Goal: Check status: Check status

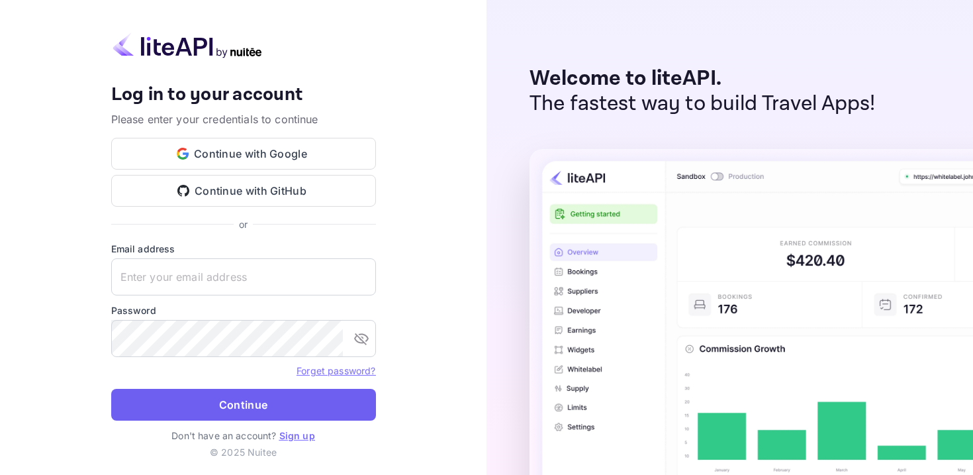
type input "[EMAIL_ADDRESS][DOMAIN_NAME]"
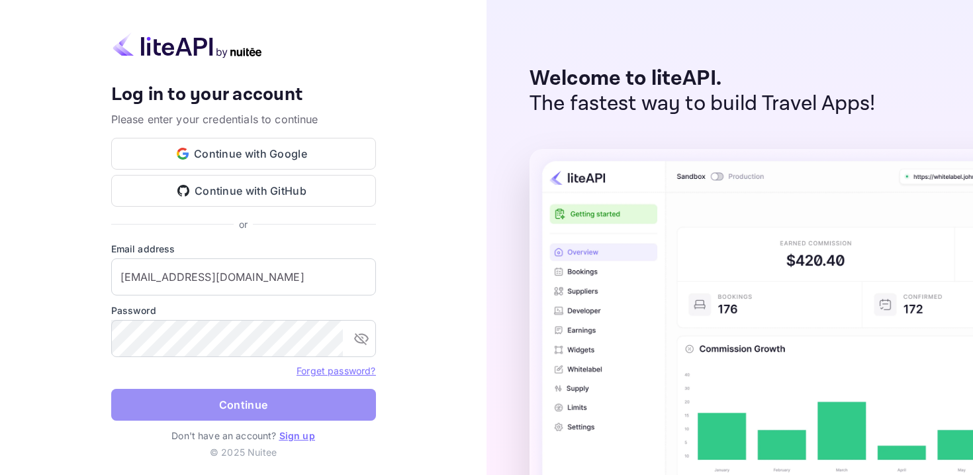
click at [214, 405] on button "Continue" at bounding box center [243, 405] width 265 height 32
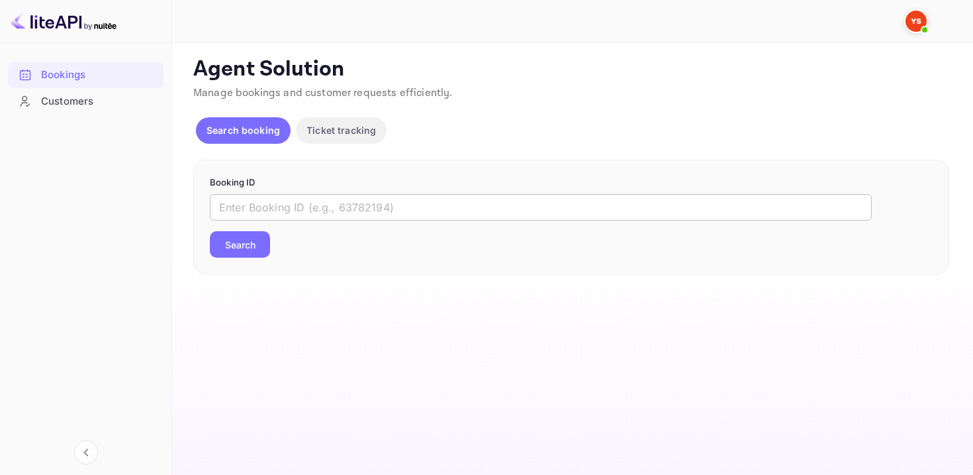
click at [332, 209] on input "text" at bounding box center [541, 207] width 662 height 26
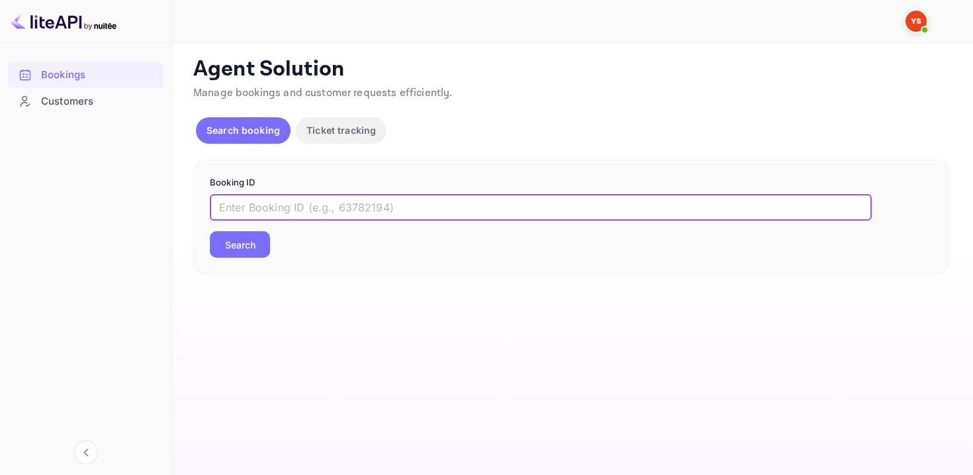
paste input "9575919"
type input "9575919"
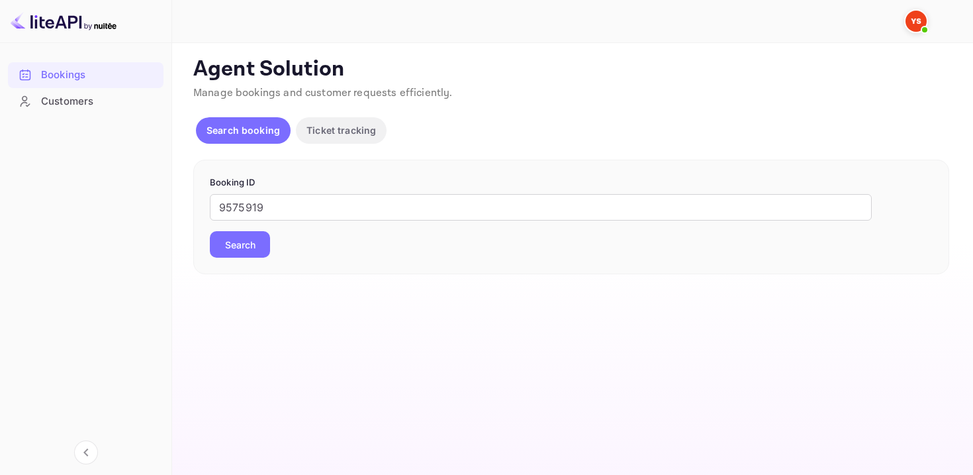
click at [227, 243] on button "Search" at bounding box center [240, 244] width 60 height 26
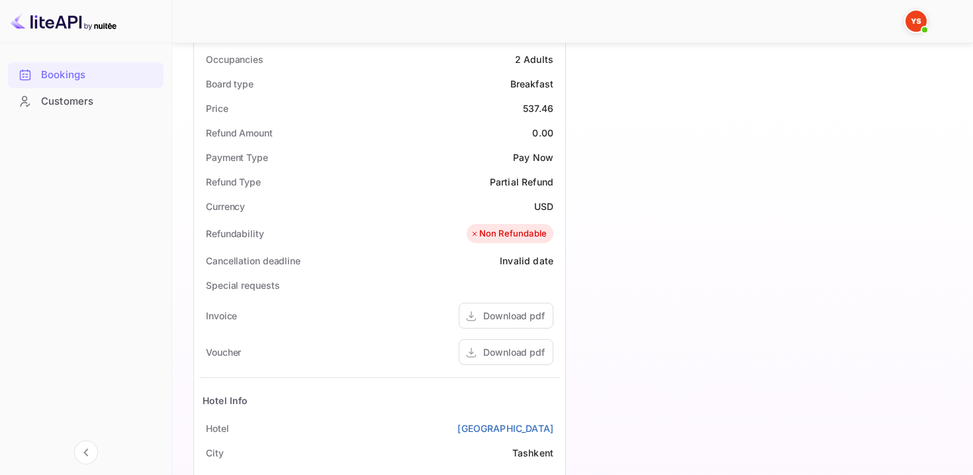
scroll to position [411, 0]
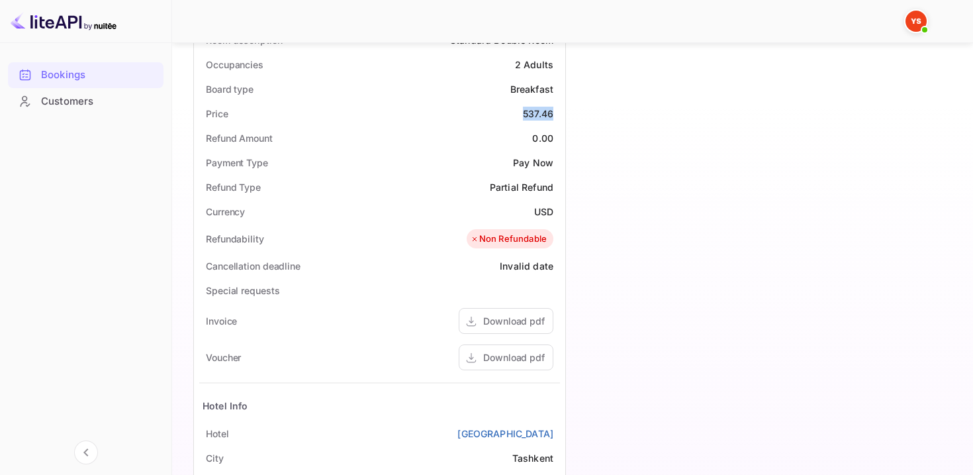
drag, startPoint x: 522, startPoint y: 111, endPoint x: 556, endPoint y: 114, distance: 33.9
click at [556, 114] on div "Price 537.46" at bounding box center [379, 113] width 361 height 25
copy div "537.46"
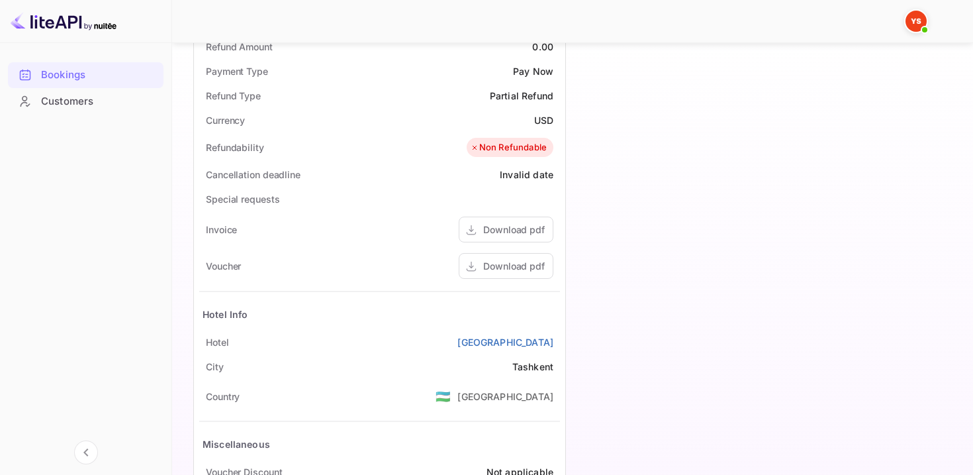
scroll to position [592, 0]
